Goal: Find specific page/section: Find specific page/section

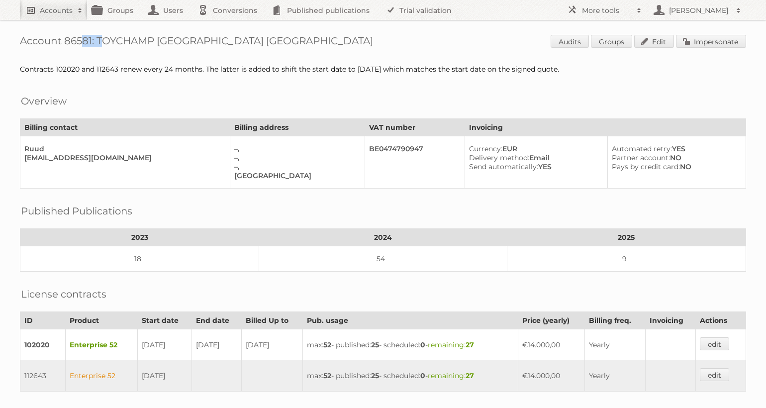
click at [48, 12] on h2 "Accounts" at bounding box center [56, 10] width 33 height 10
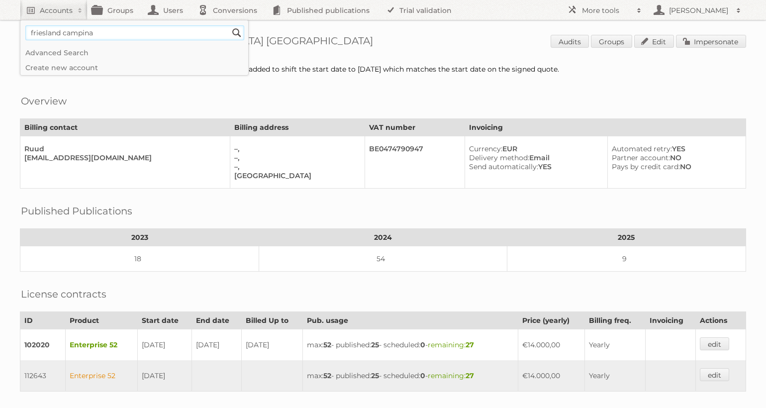
type input"] "friesland campina"
click at [229, 25] on input "Search" at bounding box center [236, 32] width 15 height 15
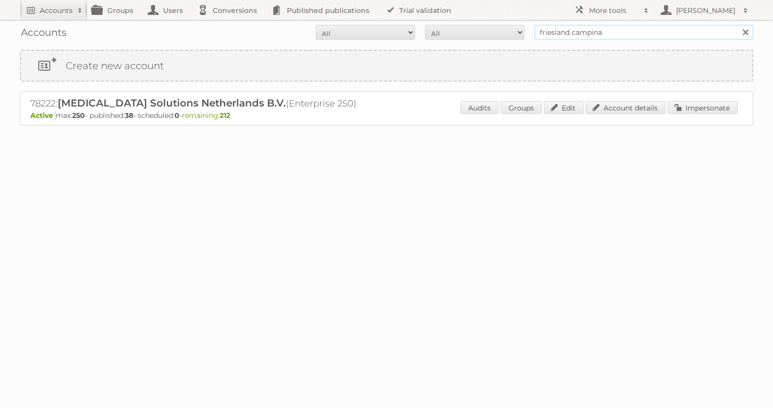
click at [616, 36] on input "friesland campina" at bounding box center [644, 32] width 219 height 15
click at [615, 106] on link "Account details" at bounding box center [626, 107] width 80 height 13
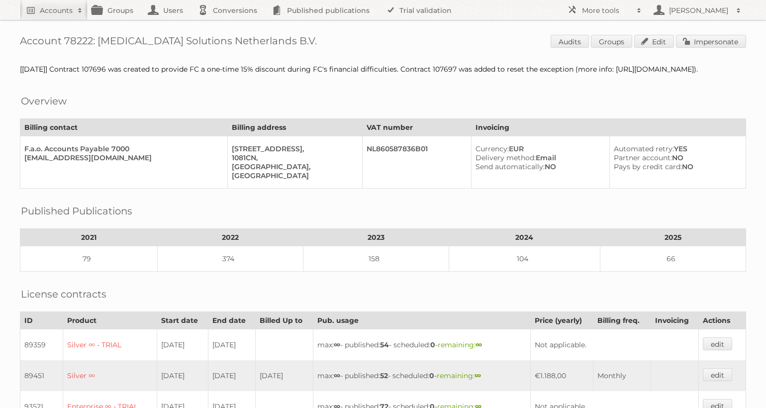
scroll to position [323, 0]
